Goal: Transaction & Acquisition: Purchase product/service

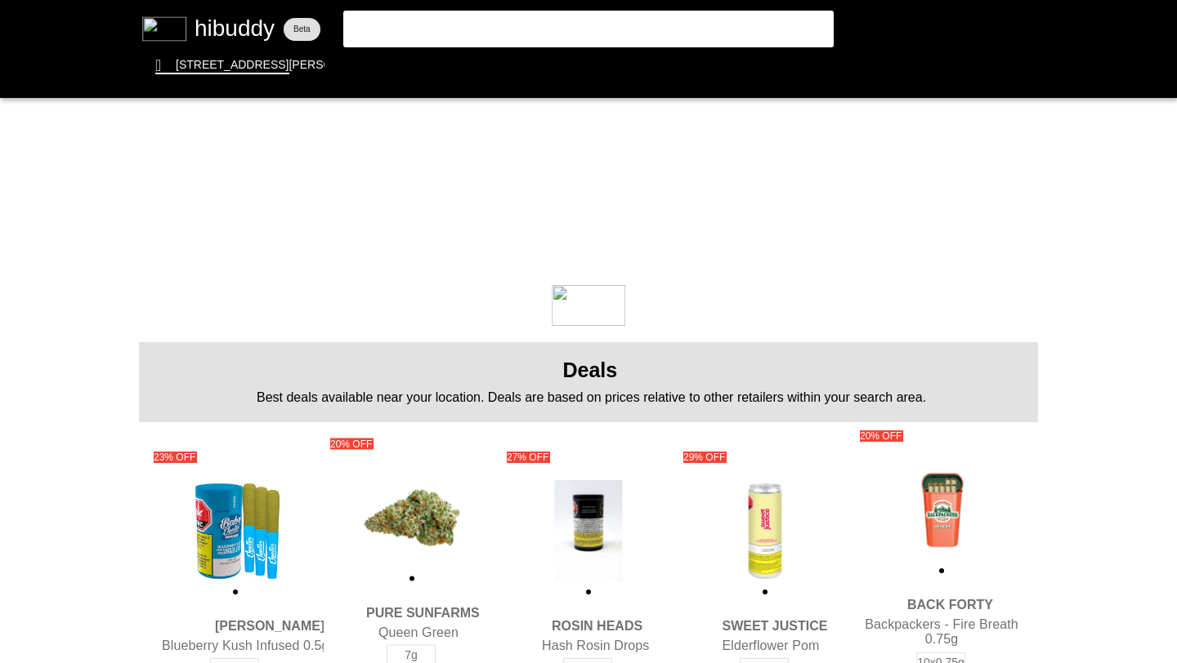
click at [478, 36] on flt-glass-pane at bounding box center [588, 331] width 1177 height 663
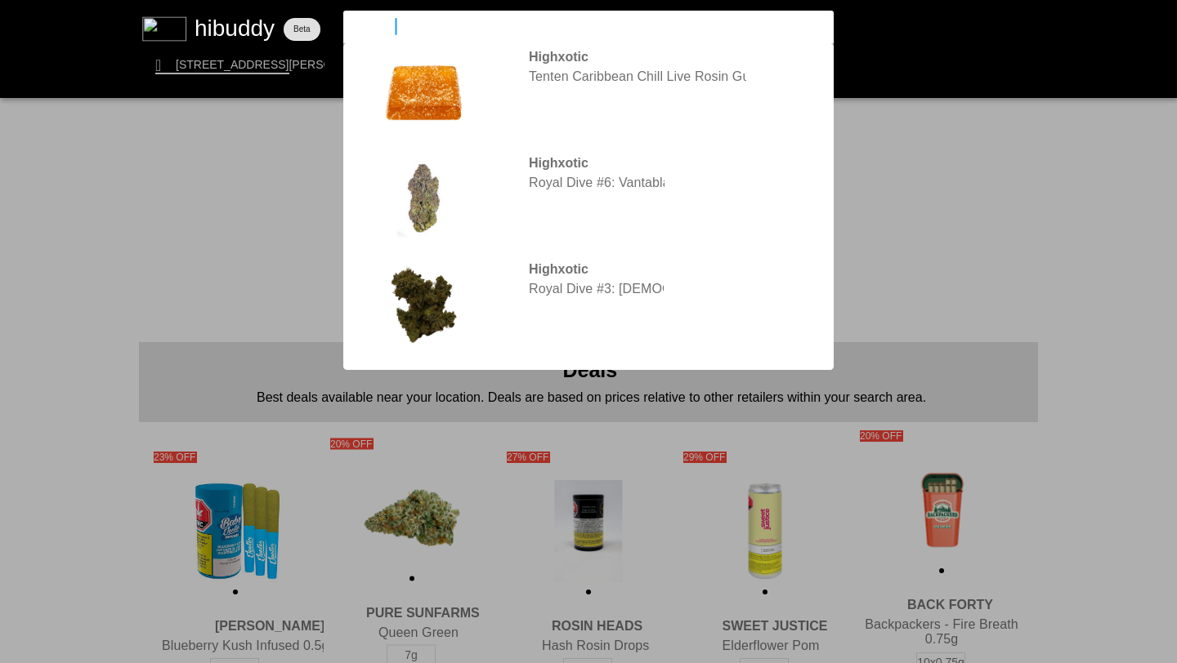
type input "highxotic"
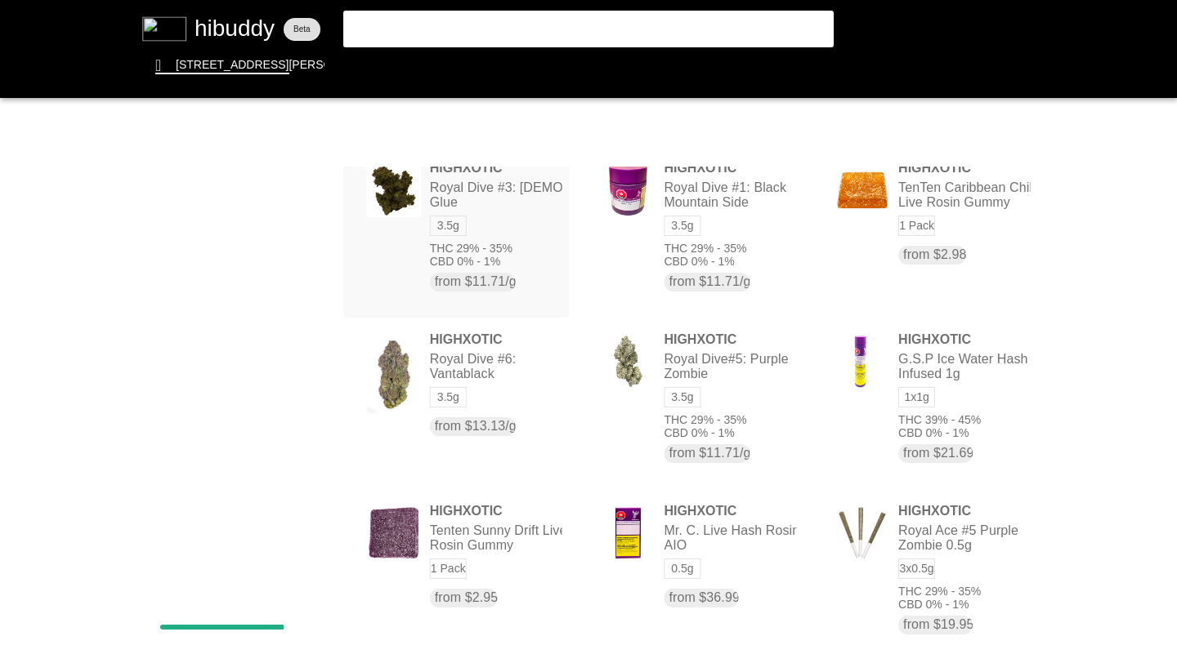
click at [474, 212] on flt-glass-pane at bounding box center [588, 331] width 1177 height 663
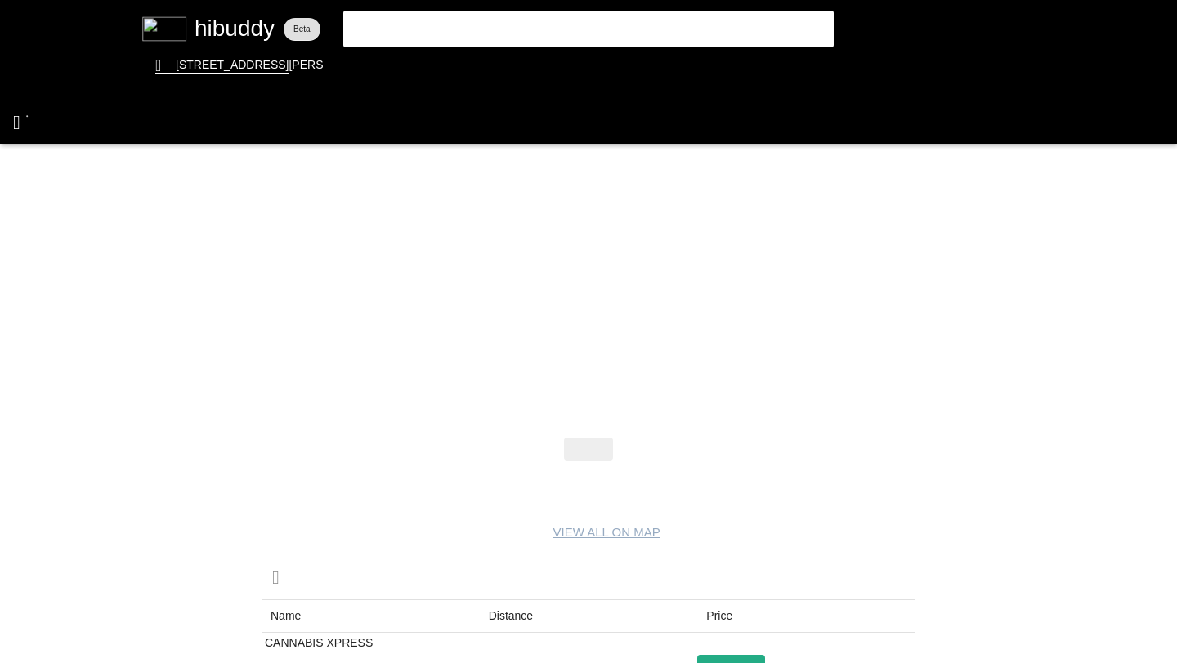
click at [27, 116] on flt-glass-pane at bounding box center [588, 331] width 1177 height 663
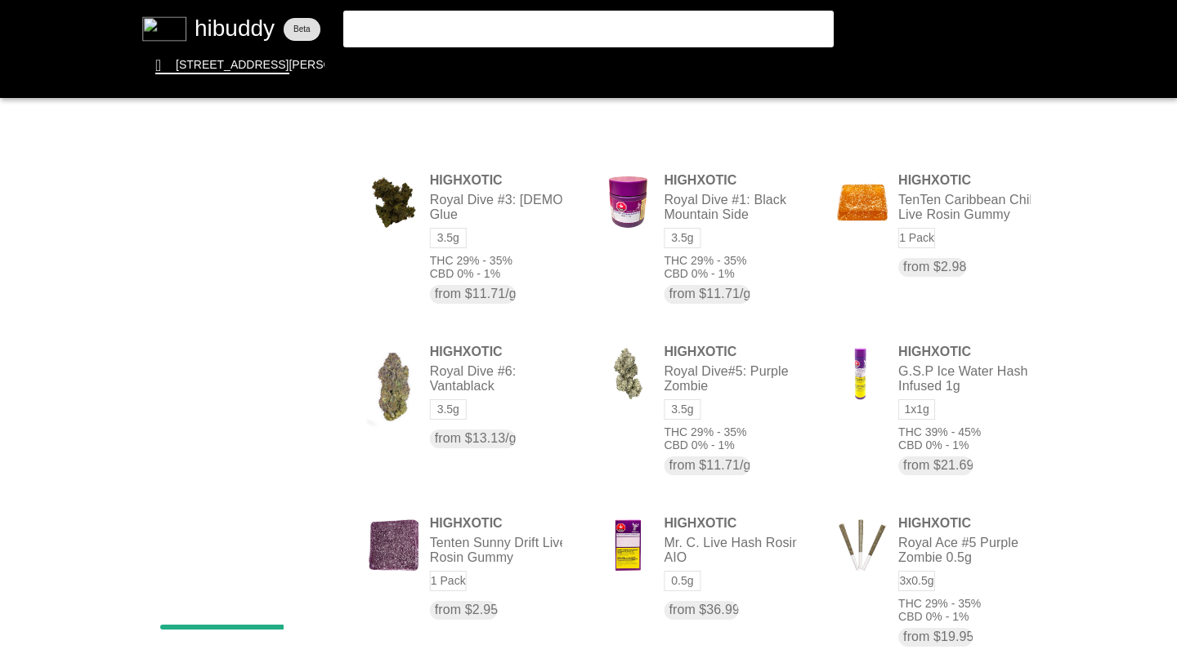
click at [443, 29] on flt-glass-pane at bounding box center [588, 331] width 1177 height 663
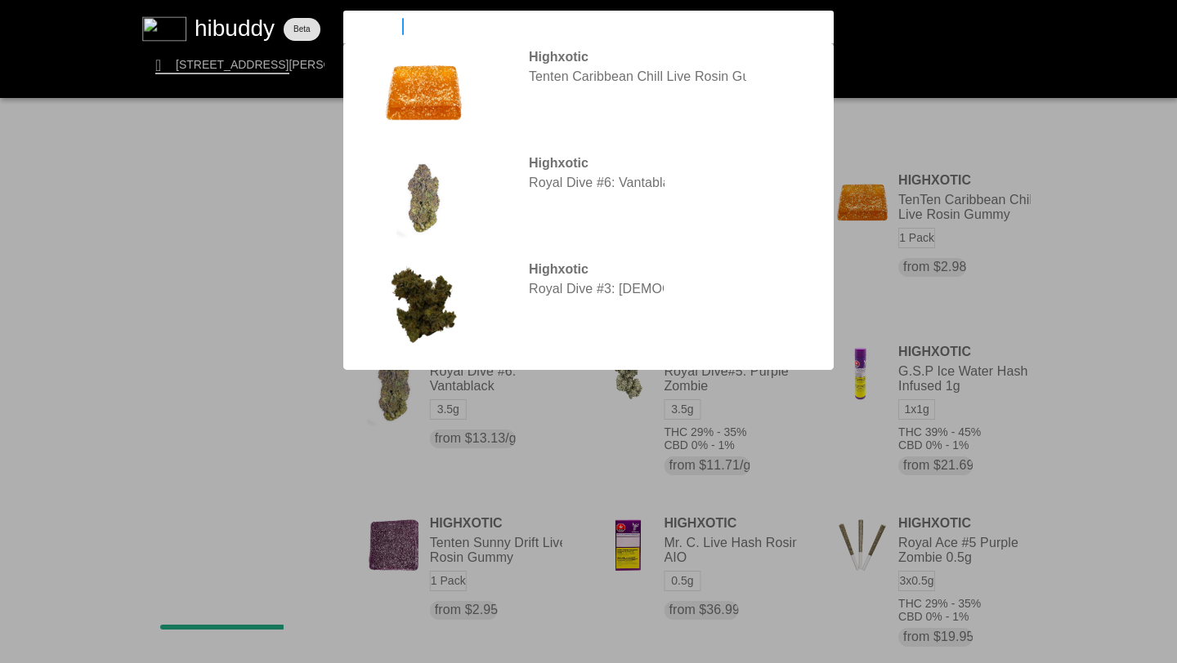
click at [443, 29] on input "highxotic" at bounding box center [574, 27] width 449 height 16
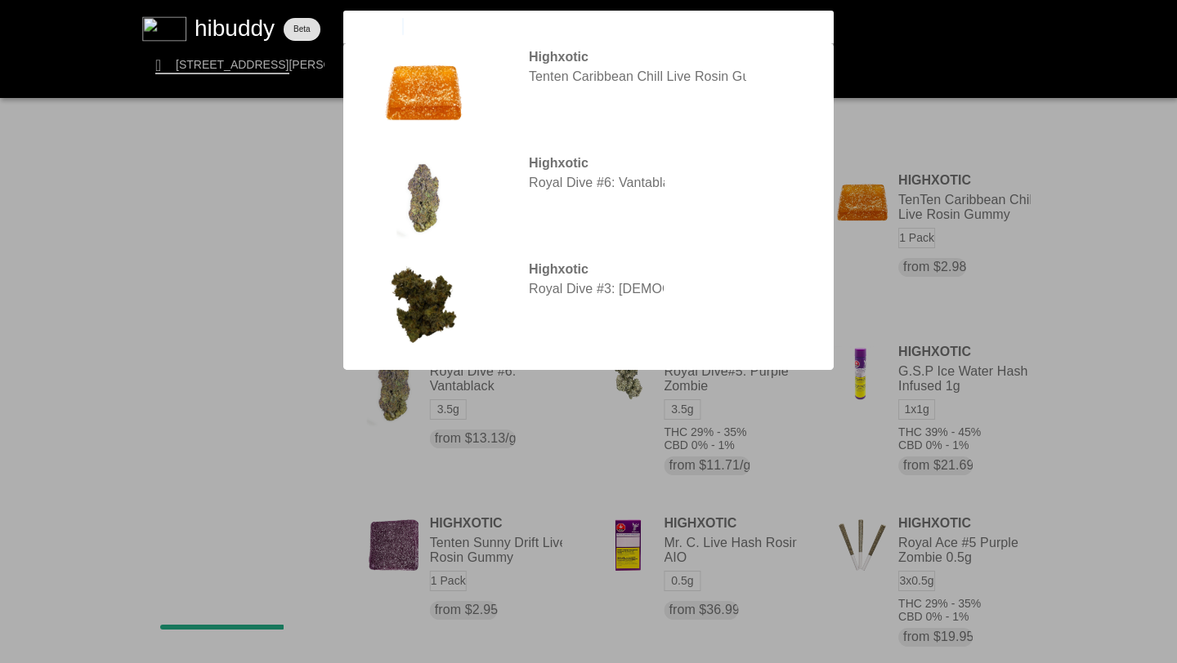
click at [443, 29] on input "highxotic" at bounding box center [574, 27] width 449 height 16
type input "h"
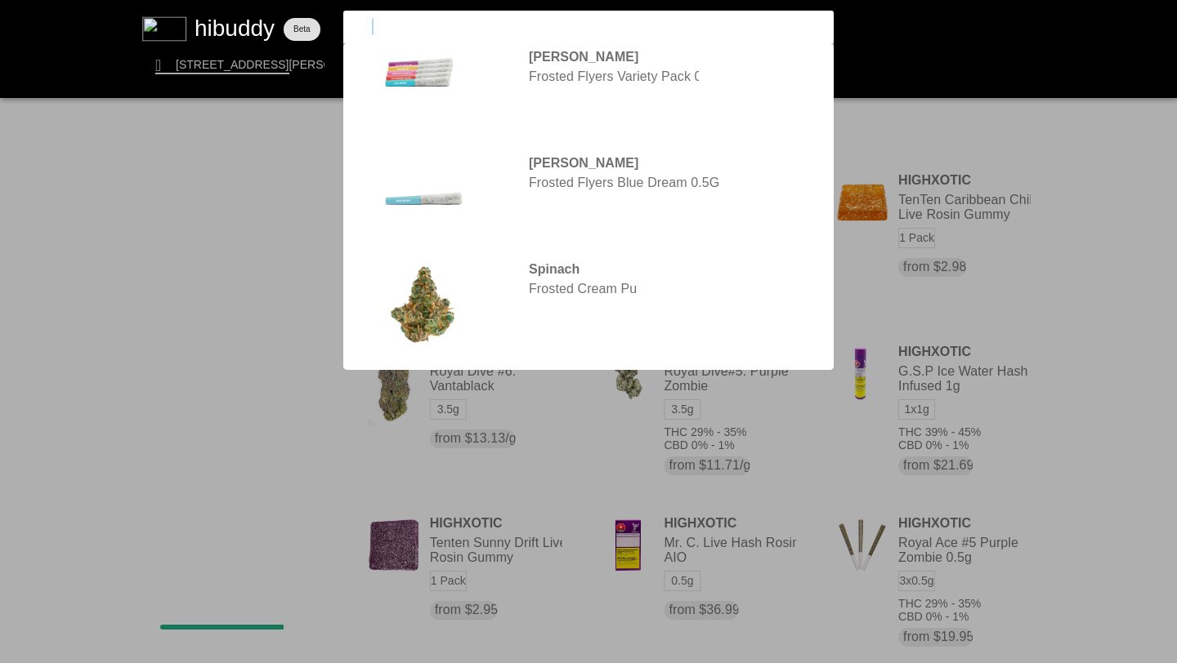
type input "frost"
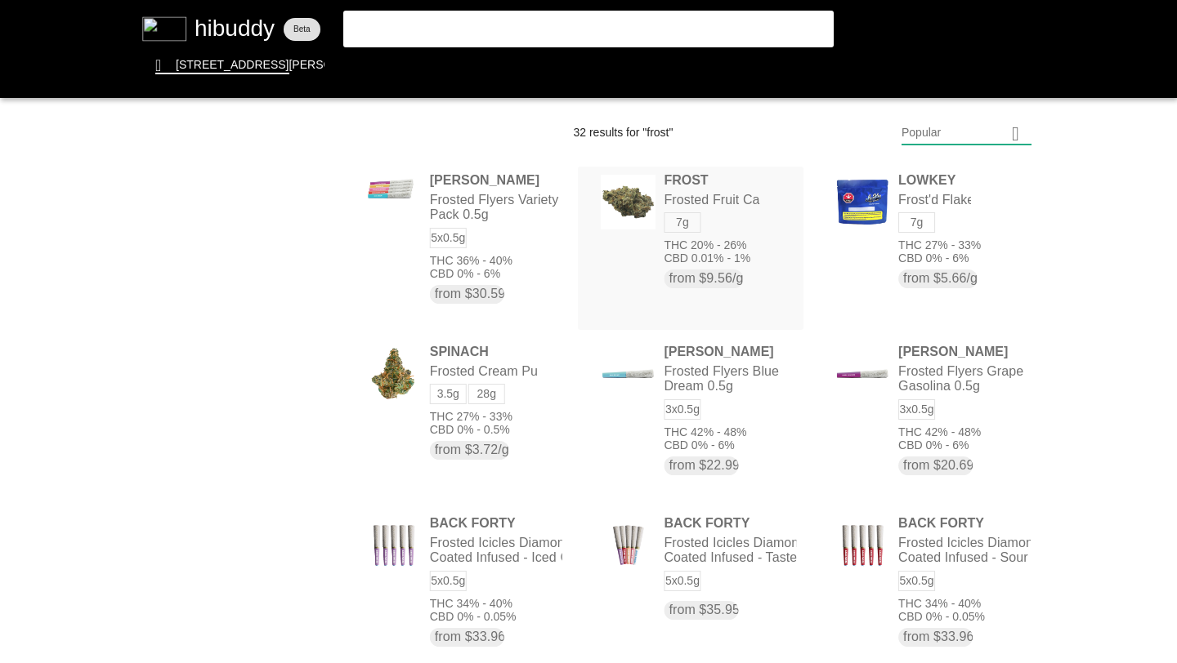
click at [749, 197] on flt-glass-pane at bounding box center [588, 331] width 1177 height 663
